Goal: Transaction & Acquisition: Purchase product/service

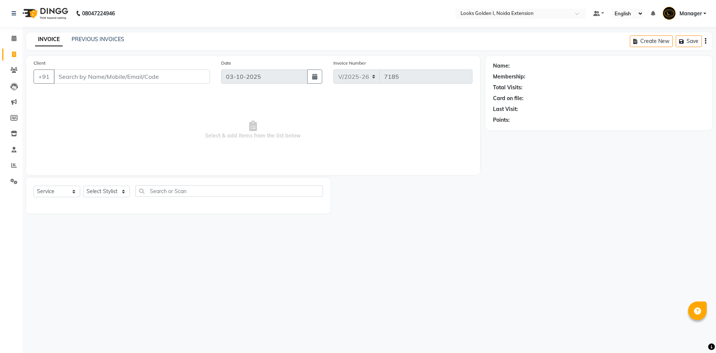
select select "5508"
select select "service"
drag, startPoint x: 0, startPoint y: 0, endPoint x: 81, endPoint y: 129, distance: 152.9
drag, startPoint x: 81, startPoint y: 129, endPoint x: 156, endPoint y: 73, distance: 93.0
click at [156, 73] on input "Client" at bounding box center [132, 76] width 156 height 14
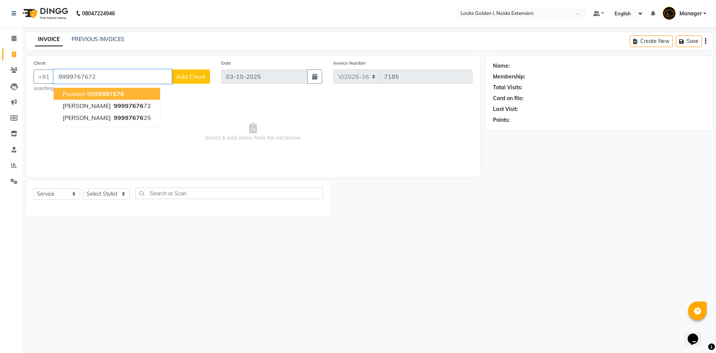
type input "9999767672"
select select "1: Object"
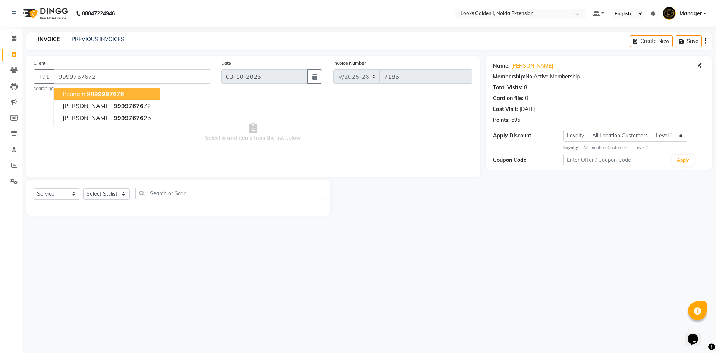
click at [307, 248] on div "08047224946 Select Location × Looks Golden I, Noida Extension Default Panel My …" at bounding box center [358, 176] width 716 height 353
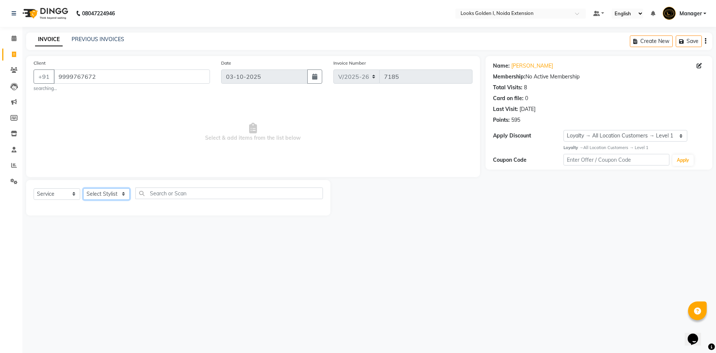
click at [101, 190] on select "Select Stylist Ajay_pdct Ali_Khan [PERSON_NAME] [PERSON_NAME] Counter_Sales [PE…" at bounding box center [106, 194] width 47 height 12
select select "85380"
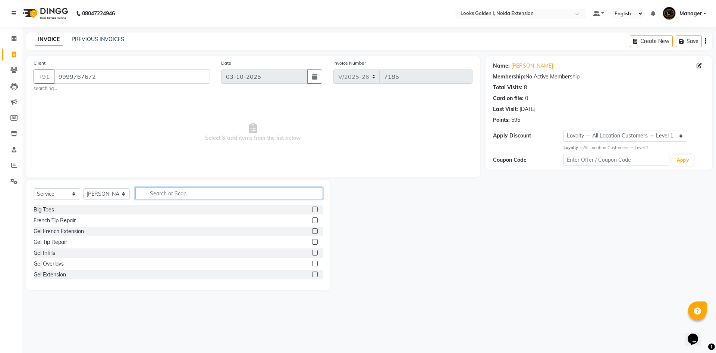
click at [145, 192] on input "text" at bounding box center [229, 193] width 188 height 12
type input "CUT"
click at [49, 220] on div "Stylist Cut(M)" at bounding box center [50, 220] width 32 height 8
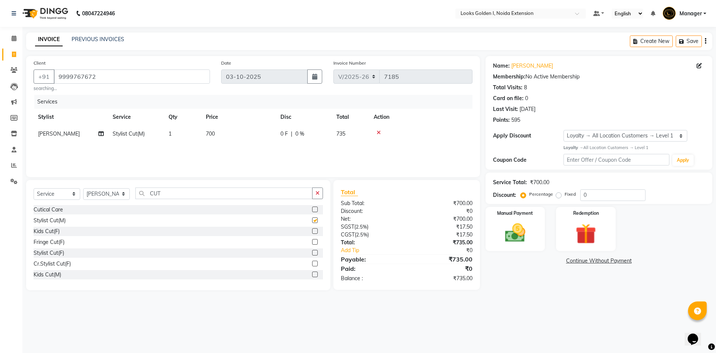
checkbox input "false"
click at [236, 136] on td "700" at bounding box center [238, 133] width 75 height 17
select select "85380"
click at [247, 135] on input "700" at bounding box center [274, 136] width 66 height 12
type input "800"
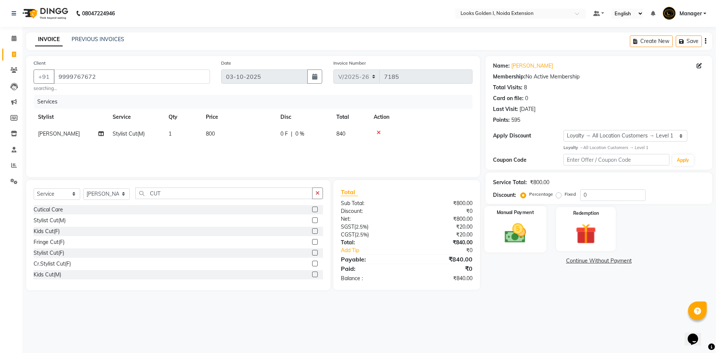
click at [518, 245] on div "Manual Payment" at bounding box center [515, 229] width 62 height 46
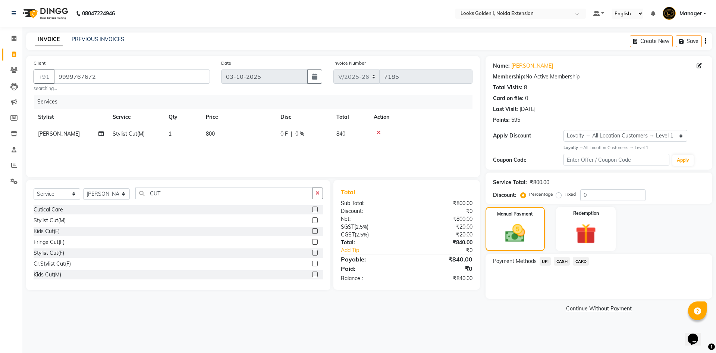
click at [547, 260] on span "UPI" at bounding box center [546, 261] width 12 height 9
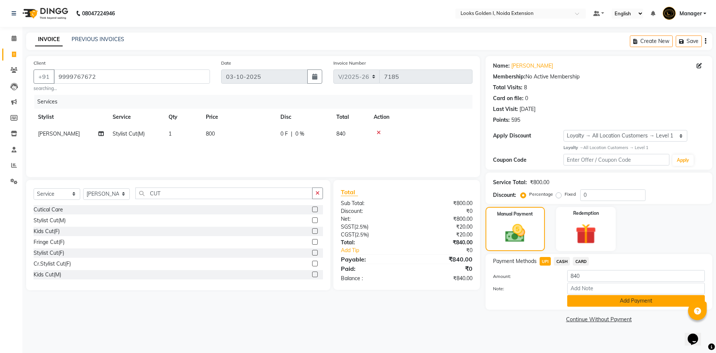
click at [585, 304] on button "Add Payment" at bounding box center [636, 301] width 138 height 12
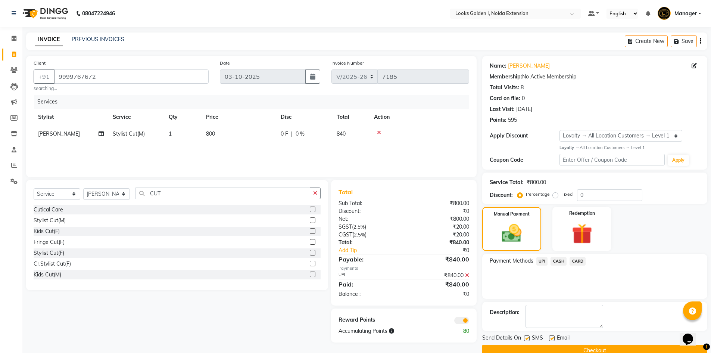
click at [575, 350] on button "Checkout" at bounding box center [594, 350] width 225 height 12
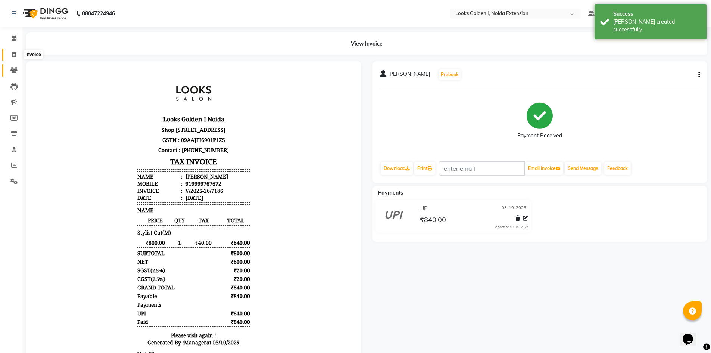
drag, startPoint x: 15, startPoint y: 56, endPoint x: 16, endPoint y: 69, distance: 13.5
click at [15, 56] on icon at bounding box center [14, 54] width 4 height 6
select select "service"
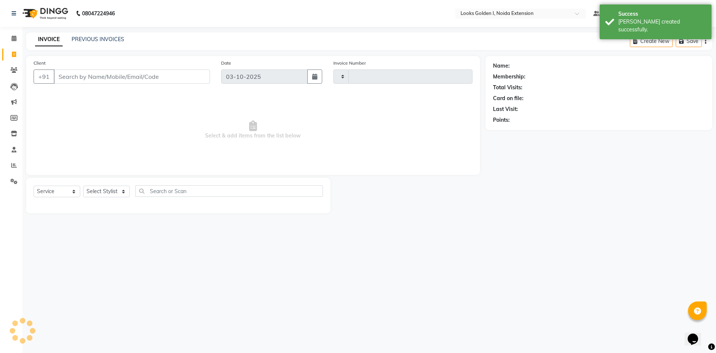
type input "7187"
select select "5508"
click at [112, 190] on select "Select Stylist" at bounding box center [106, 191] width 47 height 12
select select "91182"
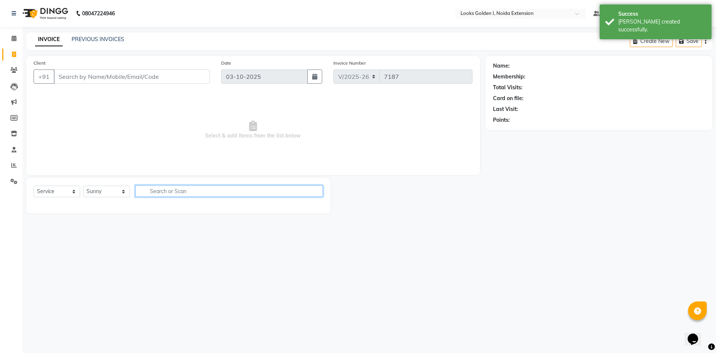
click at [167, 192] on input "text" at bounding box center [229, 191] width 188 height 12
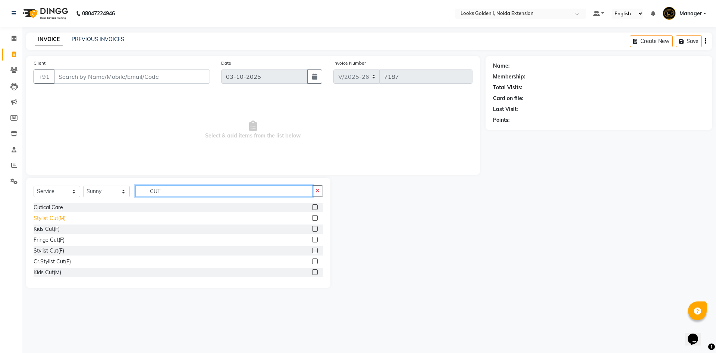
type input "CUT"
click at [44, 219] on div "Stylist Cut(M)" at bounding box center [50, 218] width 32 height 8
checkbox input "false"
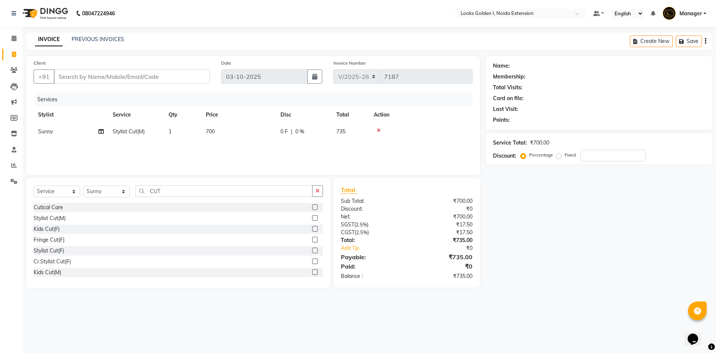
click at [253, 132] on td "700" at bounding box center [238, 131] width 75 height 17
select select "91182"
drag, startPoint x: 248, startPoint y: 132, endPoint x: 236, endPoint y: 135, distance: 12.9
click at [236, 135] on tr "Ajay_pdct Ali_Khan [PERSON_NAME] [PERSON_NAME] Counter_Sales [PERSON_NAME] Farm…" at bounding box center [253, 137] width 439 height 28
type input "500"
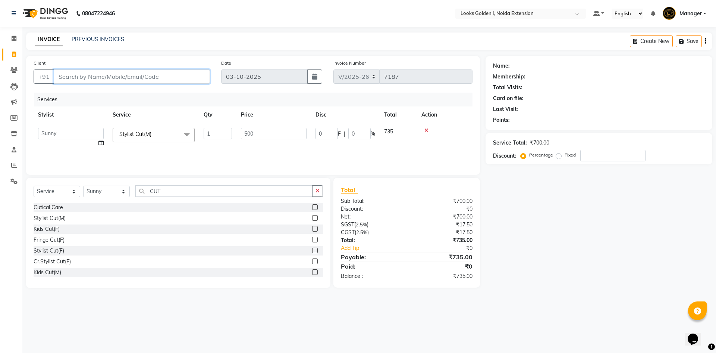
click at [69, 78] on input "Client" at bounding box center [132, 76] width 156 height 14
type input "G"
type input "0"
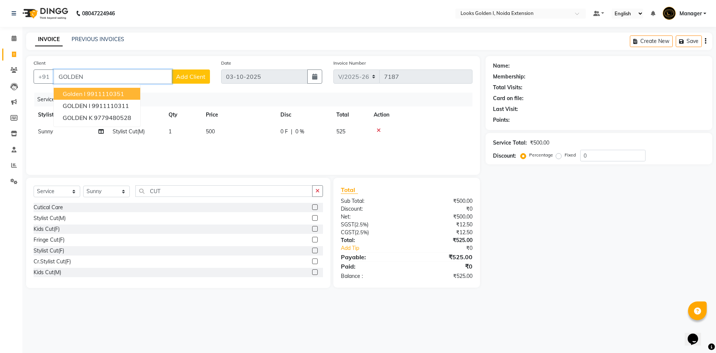
click at [91, 96] on ngb-highlight "9911110351" at bounding box center [105, 93] width 37 height 7
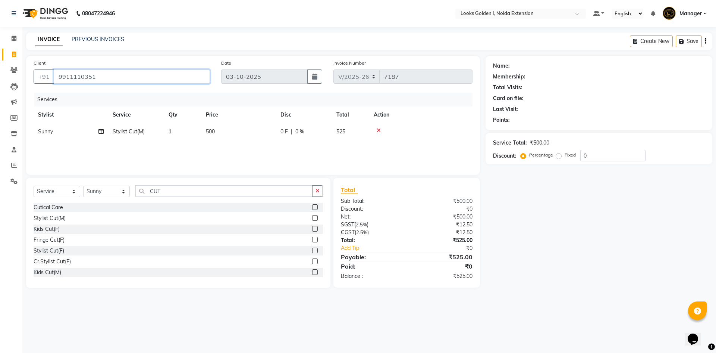
type input "9911110351"
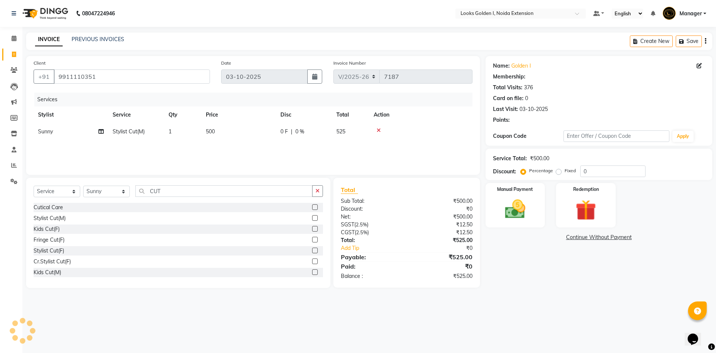
select select "1: Object"
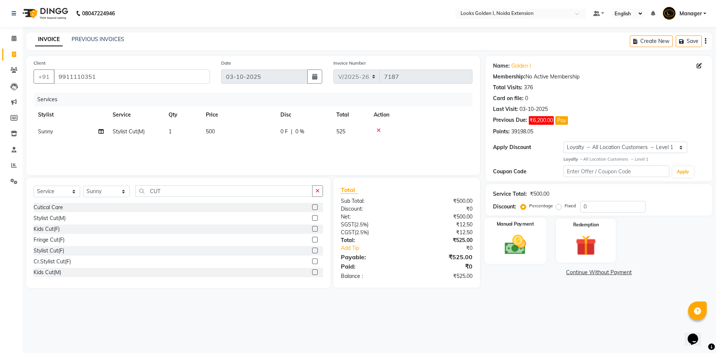
click at [522, 232] on img at bounding box center [515, 244] width 35 height 25
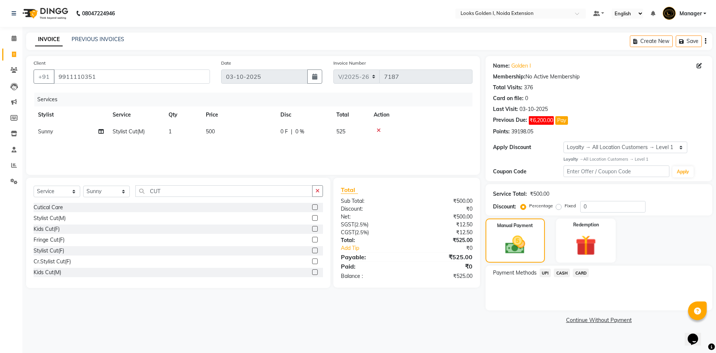
click at [546, 275] on span "UPI" at bounding box center [546, 272] width 12 height 9
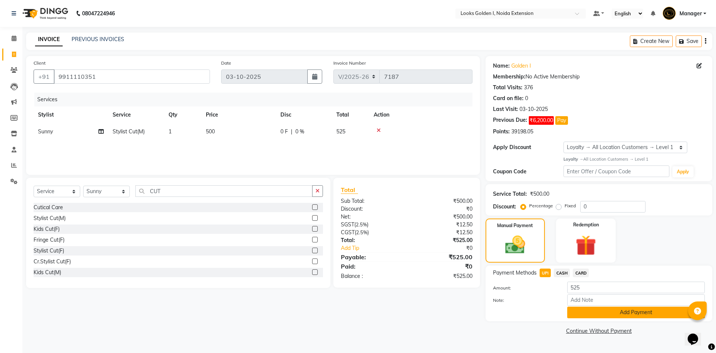
click at [587, 314] on button "Add Payment" at bounding box center [636, 312] width 138 height 12
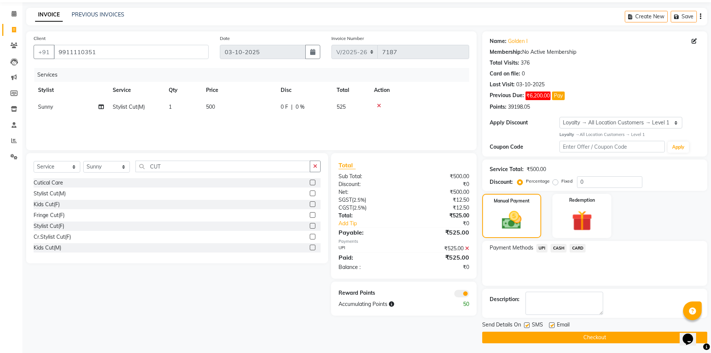
scroll to position [26, 0]
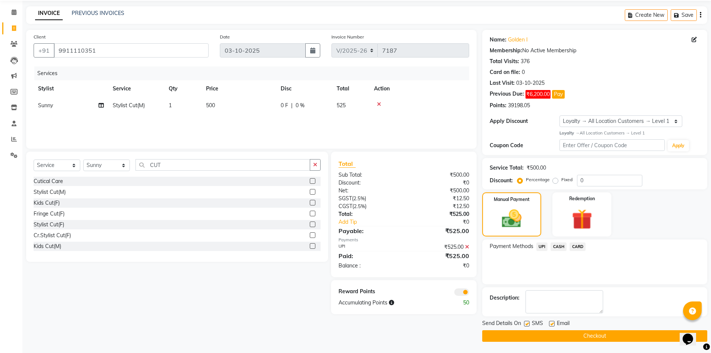
click at [547, 334] on button "Checkout" at bounding box center [594, 336] width 225 height 12
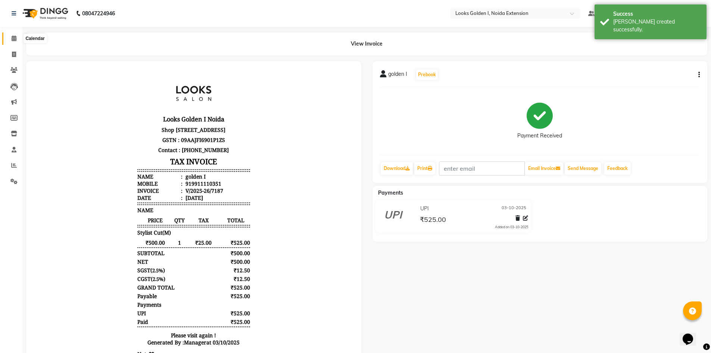
click at [16, 36] on icon at bounding box center [14, 38] width 5 height 6
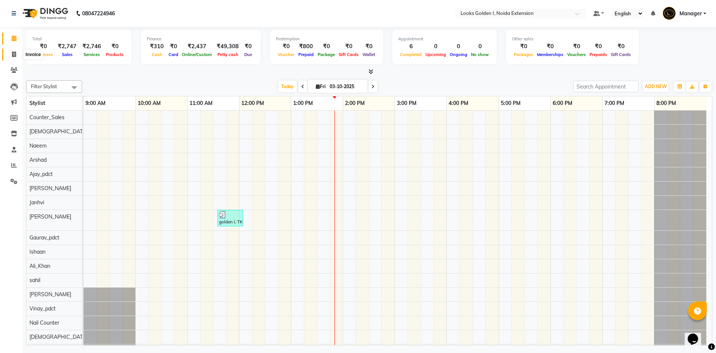
drag, startPoint x: 10, startPoint y: 54, endPoint x: 22, endPoint y: 57, distance: 12.3
click at [10, 54] on span at bounding box center [13, 54] width 13 height 9
select select "service"
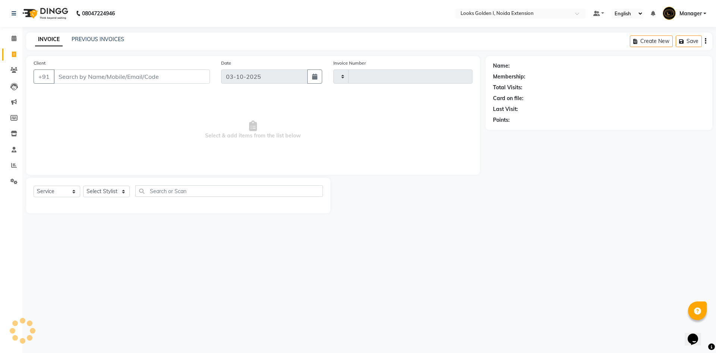
type input "7188"
select select "5508"
click at [107, 193] on select "Select Stylist" at bounding box center [106, 191] width 47 height 12
select select "89615"
click at [83, 185] on select "Select Stylist Ajay_pdct Ali_Khan [PERSON_NAME] [PERSON_NAME] Counter_Sales [PE…" at bounding box center [106, 191] width 47 height 12
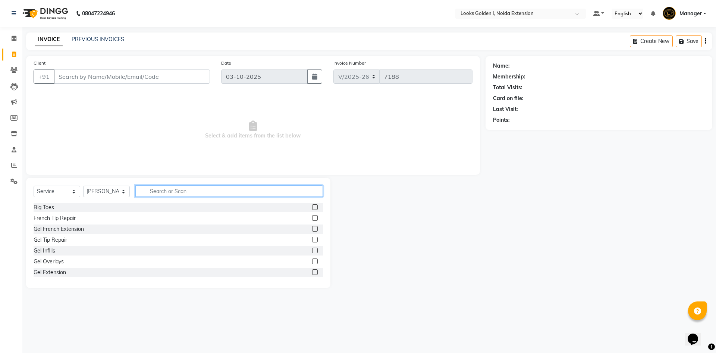
click at [208, 192] on input "text" at bounding box center [229, 191] width 188 height 12
type input "CUT"
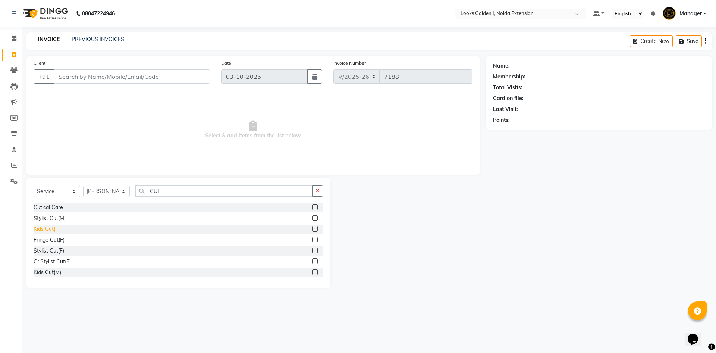
click at [51, 226] on div "Kids Cut(F)" at bounding box center [47, 229] width 26 height 8
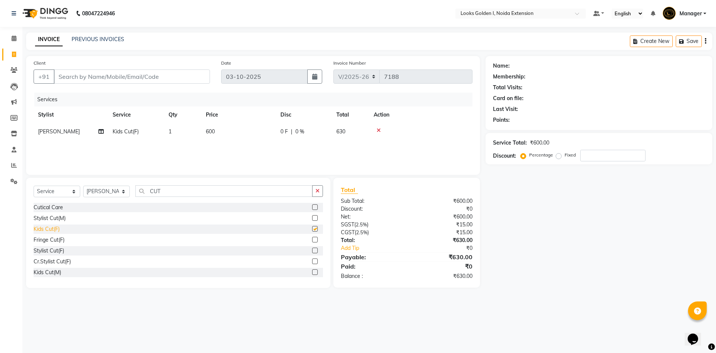
checkbox input "false"
click at [238, 126] on td "600" at bounding box center [238, 131] width 75 height 17
select select "89615"
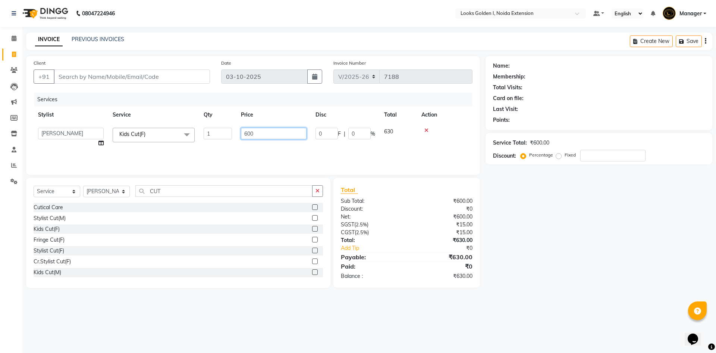
drag, startPoint x: 249, startPoint y: 131, endPoint x: 240, endPoint y: 131, distance: 9.3
click at [240, 131] on td "600" at bounding box center [274, 137] width 75 height 28
type input "500"
click at [193, 77] on input "Client" at bounding box center [132, 76] width 156 height 14
type input "9"
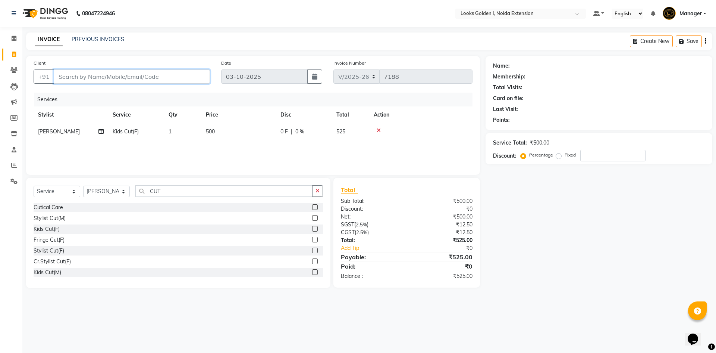
type input "0"
type input "9971121131"
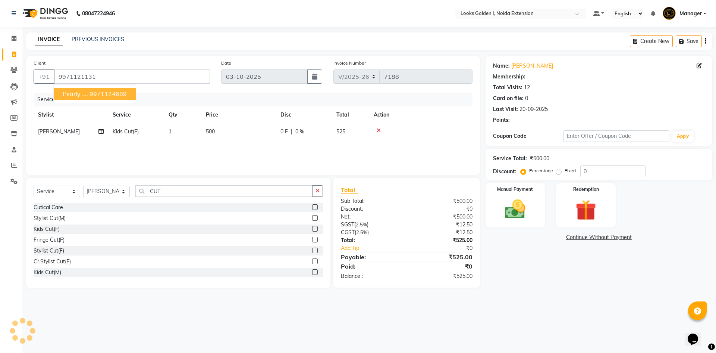
select select "1: Object"
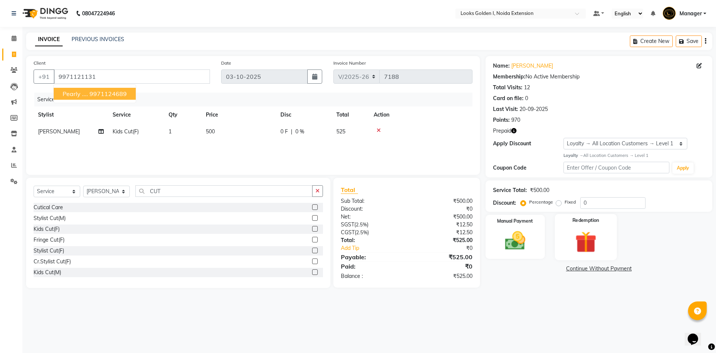
click at [584, 238] on img at bounding box center [586, 241] width 35 height 26
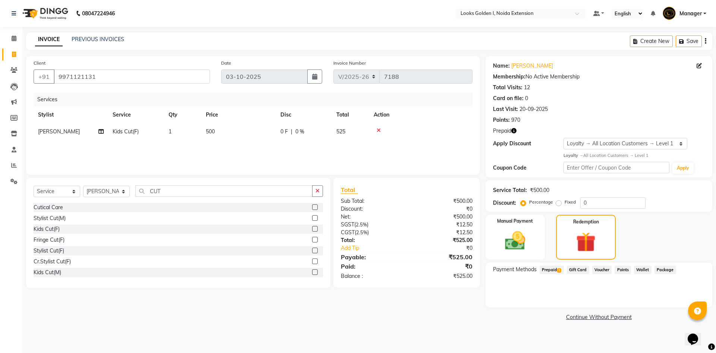
click at [554, 268] on span "Prepaid 1" at bounding box center [552, 269] width 24 height 9
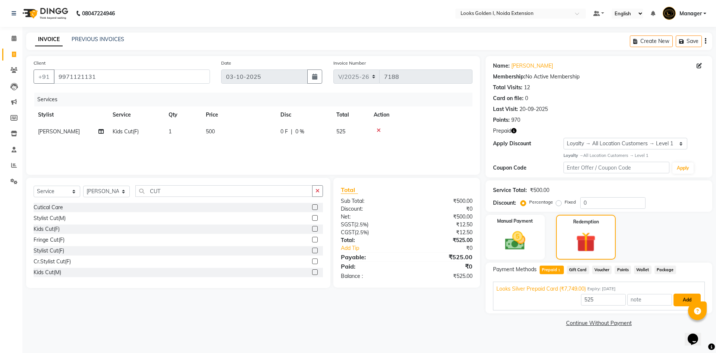
click at [678, 299] on button "Add" at bounding box center [687, 299] width 27 height 13
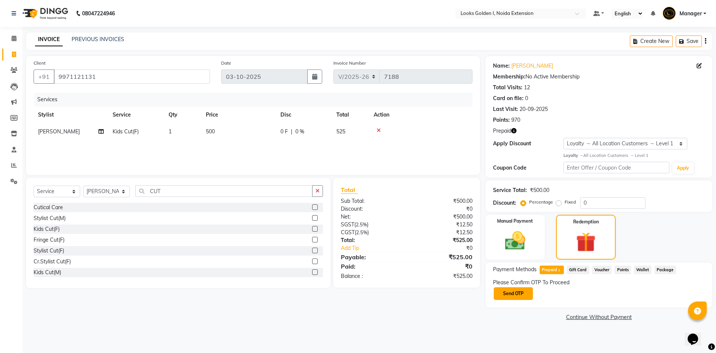
click at [516, 299] on button "Send OTP" at bounding box center [513, 293] width 39 height 13
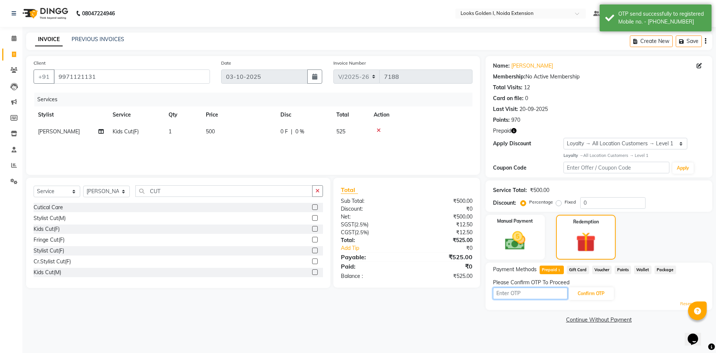
click at [517, 295] on input "text" at bounding box center [530, 293] width 75 height 12
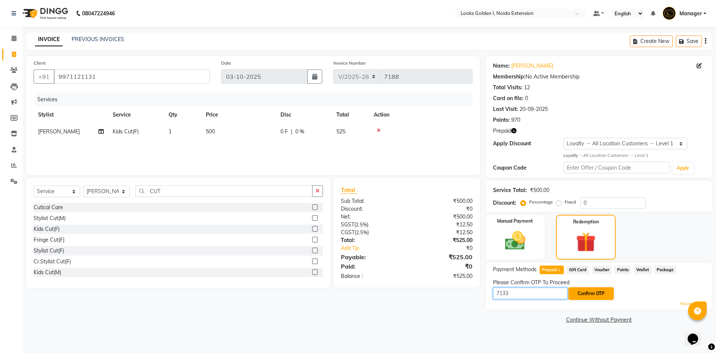
type input "7133"
click at [586, 293] on button "Confirm OTP" at bounding box center [592, 293] width 46 height 13
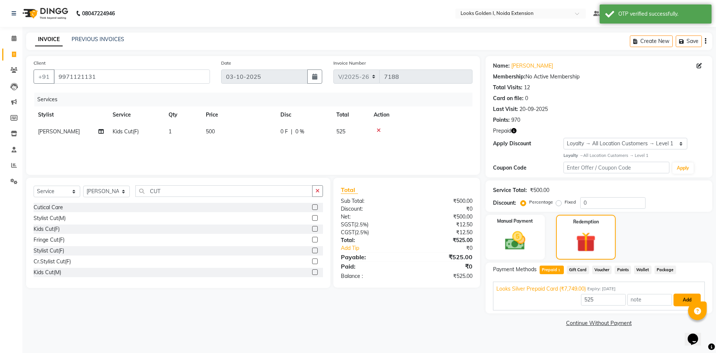
click at [681, 299] on button "Add" at bounding box center [687, 299] width 27 height 13
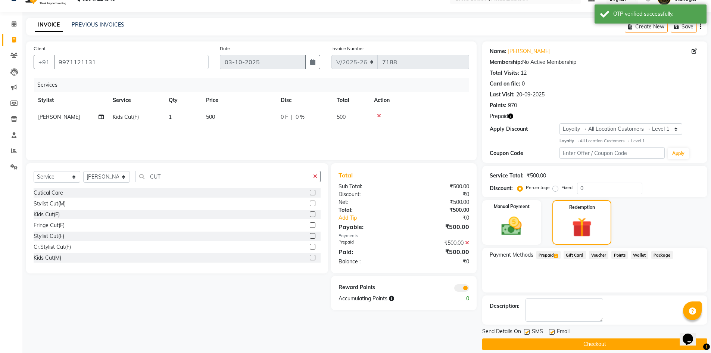
scroll to position [23, 0]
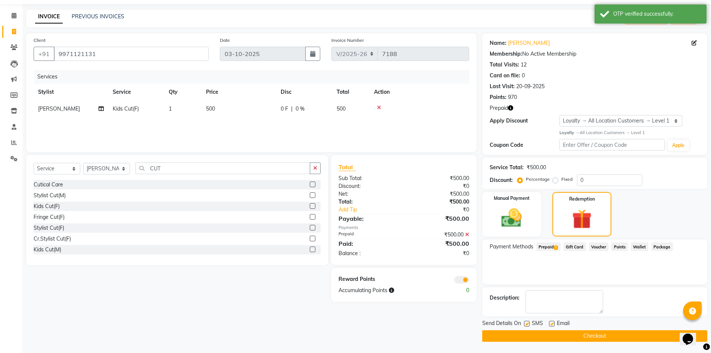
click at [539, 334] on button "Checkout" at bounding box center [594, 336] width 225 height 12
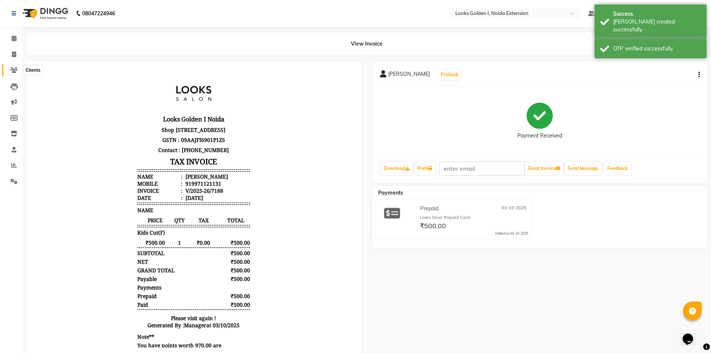
click at [15, 72] on icon at bounding box center [13, 70] width 7 height 6
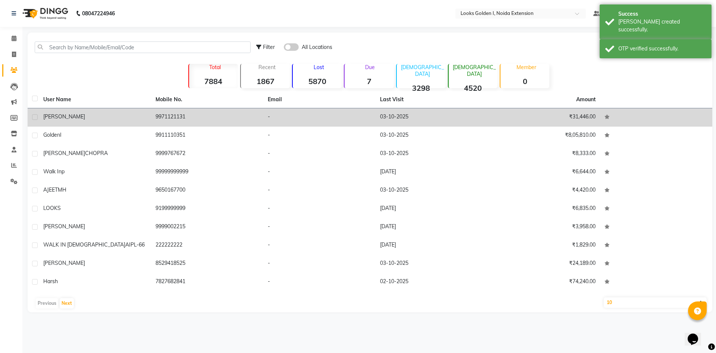
click at [172, 111] on td "9971121131" at bounding box center [207, 117] width 112 height 18
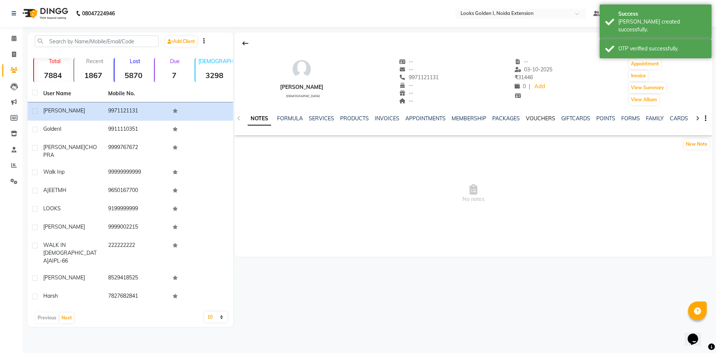
click at [536, 117] on link "VOUCHERS" at bounding box center [540, 118] width 29 height 7
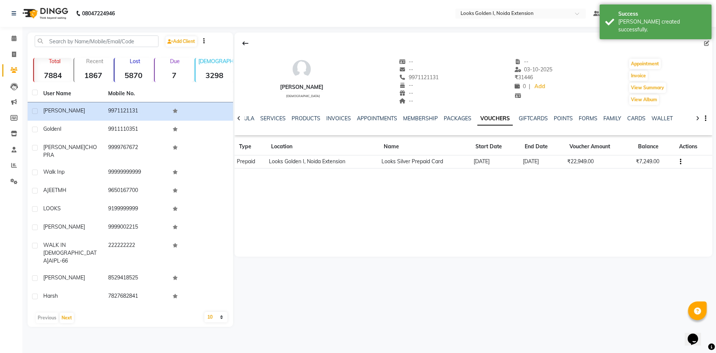
click at [16, 46] on li "Calendar" at bounding box center [11, 39] width 22 height 16
click at [14, 53] on icon at bounding box center [14, 54] width 4 height 6
select select "5508"
select select "service"
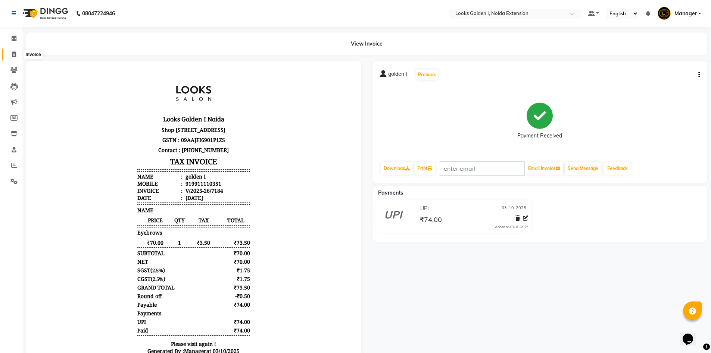
click at [13, 58] on span at bounding box center [13, 54] width 13 height 9
select select "service"
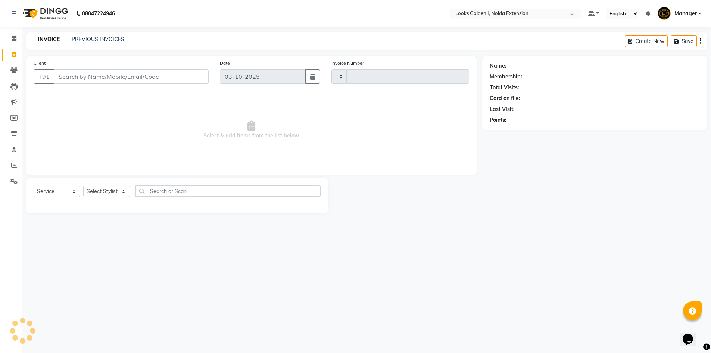
type input "7185"
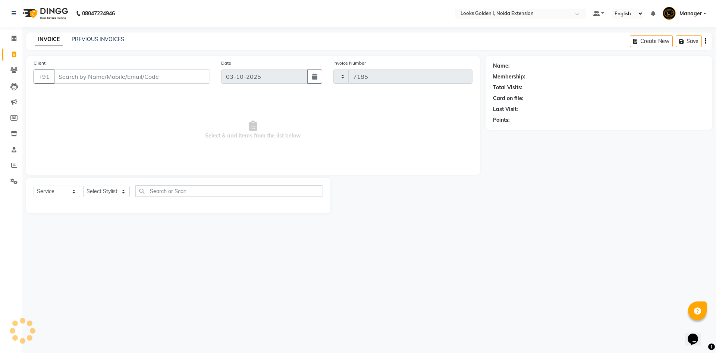
select select "5508"
click at [112, 192] on select "Select Stylist Ajay_pdct Ali_Khan [PERSON_NAME] [PERSON_NAME] Counter_Sales [PE…" at bounding box center [106, 191] width 47 height 12
select select "84909"
click at [83, 185] on select "Select Stylist Ajay_pdct Ali_Khan [PERSON_NAME] [PERSON_NAME] Counter_Sales [PE…" at bounding box center [106, 191] width 47 height 12
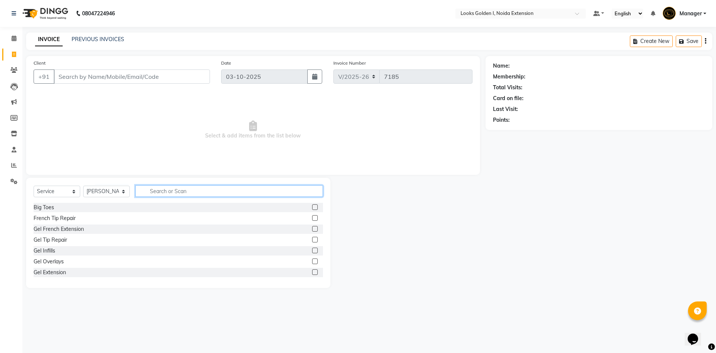
click at [179, 196] on input "text" at bounding box center [229, 191] width 188 height 12
type input "CUT"
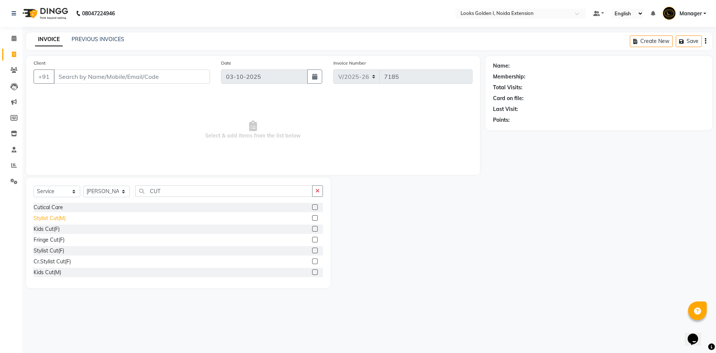
click at [50, 215] on div "Stylist Cut(M)" at bounding box center [50, 218] width 32 height 8
checkbox input "false"
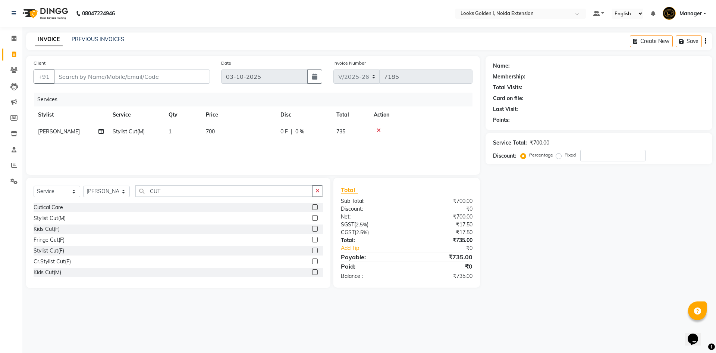
click at [254, 135] on td "700" at bounding box center [238, 131] width 75 height 17
select select "84909"
drag, startPoint x: 262, startPoint y: 131, endPoint x: 217, endPoint y: 138, distance: 45.8
click at [217, 138] on tr "Ajay_pdct Ali_Khan [PERSON_NAME] [PERSON_NAME] Counter_Sales [PERSON_NAME] Farm…" at bounding box center [253, 137] width 439 height 28
type input "650"
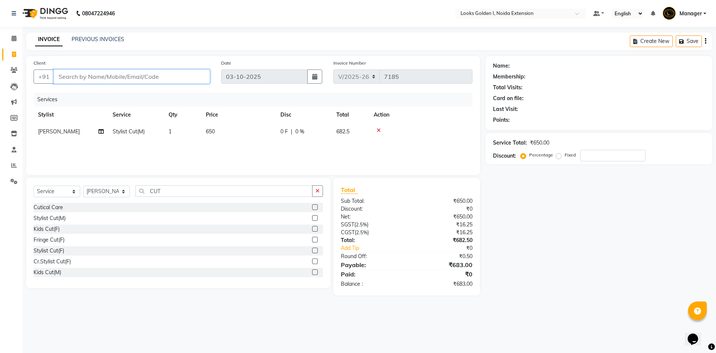
click at [151, 76] on input "Client" at bounding box center [132, 76] width 156 height 14
click at [171, 191] on input "CUT" at bounding box center [223, 191] width 177 height 12
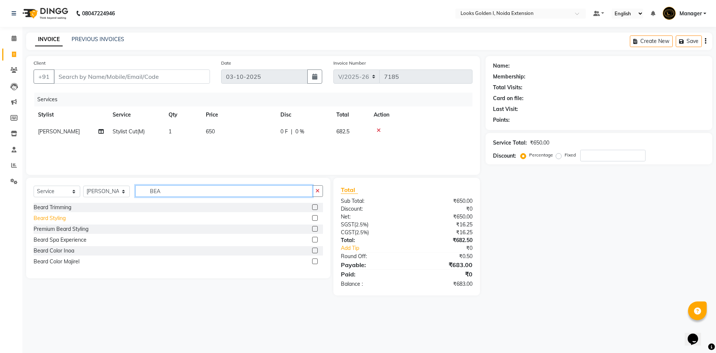
type input "BEA"
click at [47, 219] on div "Beard Styling" at bounding box center [50, 218] width 32 height 8
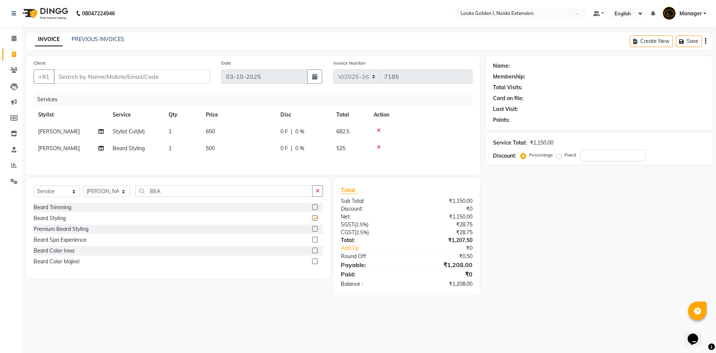
checkbox input "false"
click at [235, 151] on td "500" at bounding box center [238, 148] width 75 height 17
select select "84909"
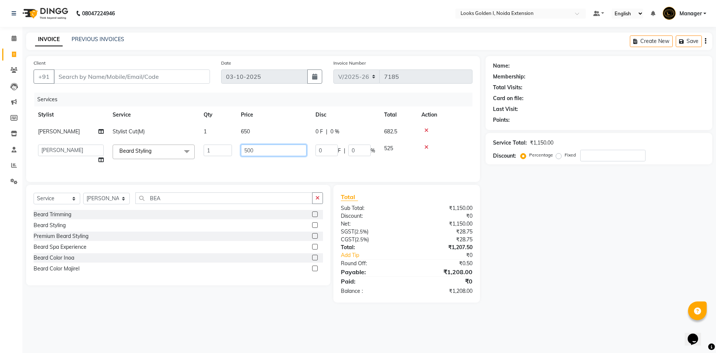
drag, startPoint x: 248, startPoint y: 149, endPoint x: 239, endPoint y: 147, distance: 9.5
click at [239, 147] on td "500" at bounding box center [274, 154] width 75 height 28
type input "300"
click at [158, 75] on input "Client" at bounding box center [132, 76] width 156 height 14
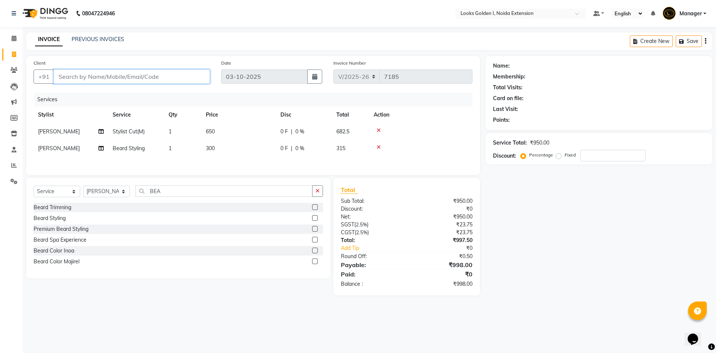
type input "9"
type input "0"
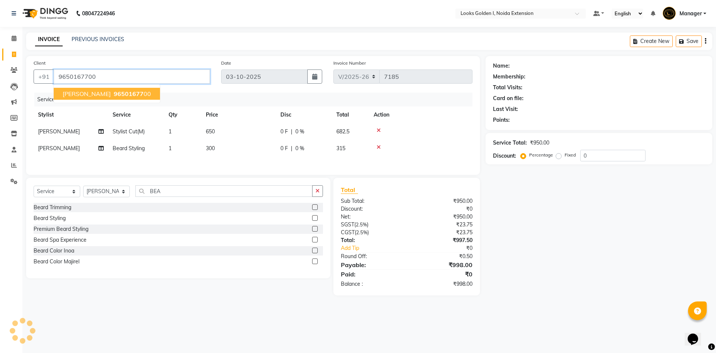
type input "9650167700"
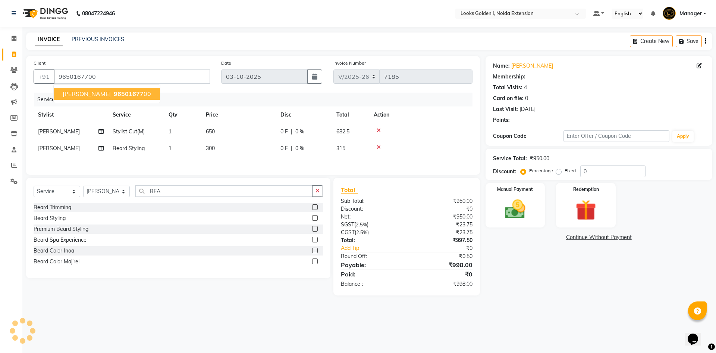
select select "1: Object"
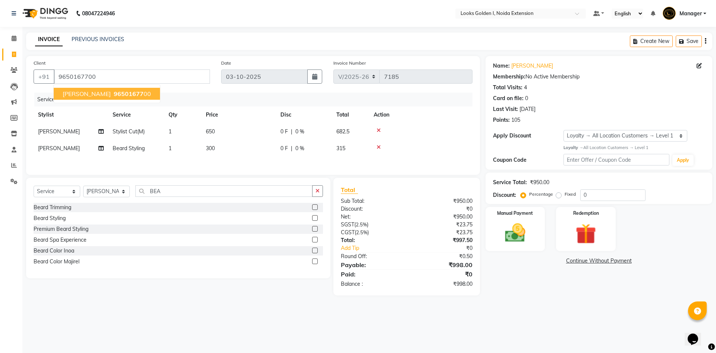
click at [529, 315] on div "08047224946 Select Location × Looks Golden I, Noida Extension Default Panel My …" at bounding box center [358, 176] width 716 height 353
click at [536, 234] on div "Manual Payment" at bounding box center [515, 229] width 62 height 46
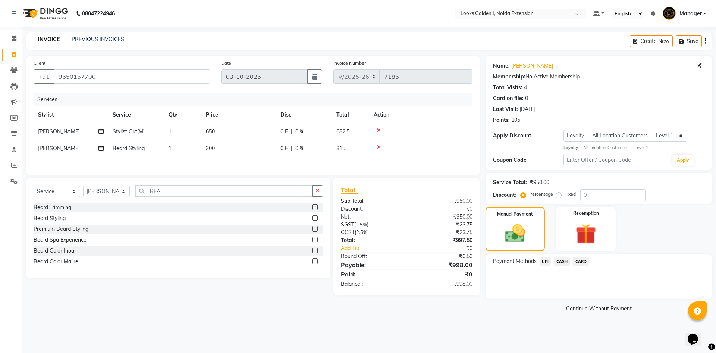
click at [544, 262] on span "UPI" at bounding box center [546, 261] width 12 height 9
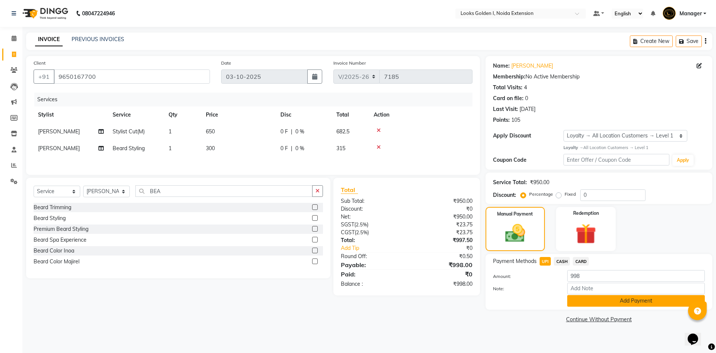
click at [576, 300] on button "Add Payment" at bounding box center [636, 301] width 138 height 12
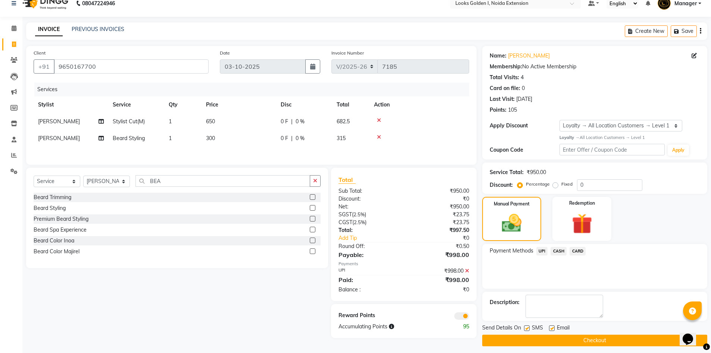
scroll to position [15, 0]
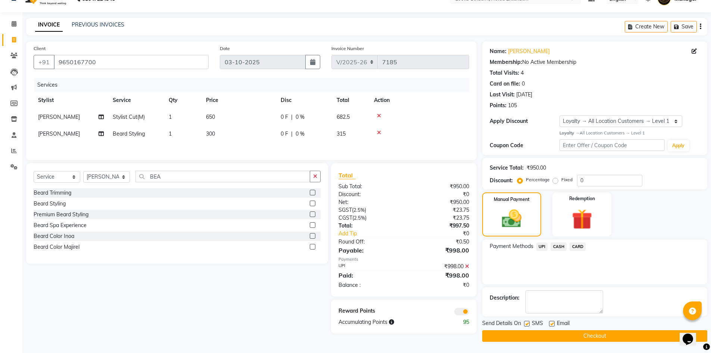
click at [543, 334] on button "Checkout" at bounding box center [594, 336] width 225 height 12
